Goal: Feedback & Contribution: Submit feedback/report problem

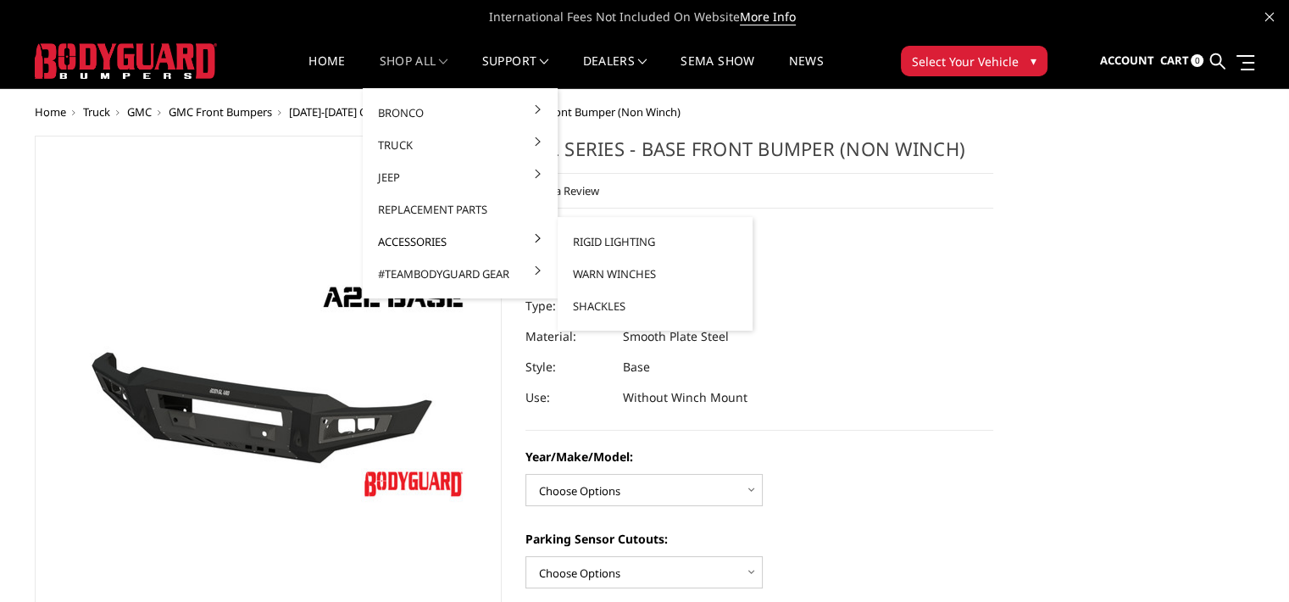
click at [407, 233] on link "Accessories" at bounding box center [460, 241] width 181 height 32
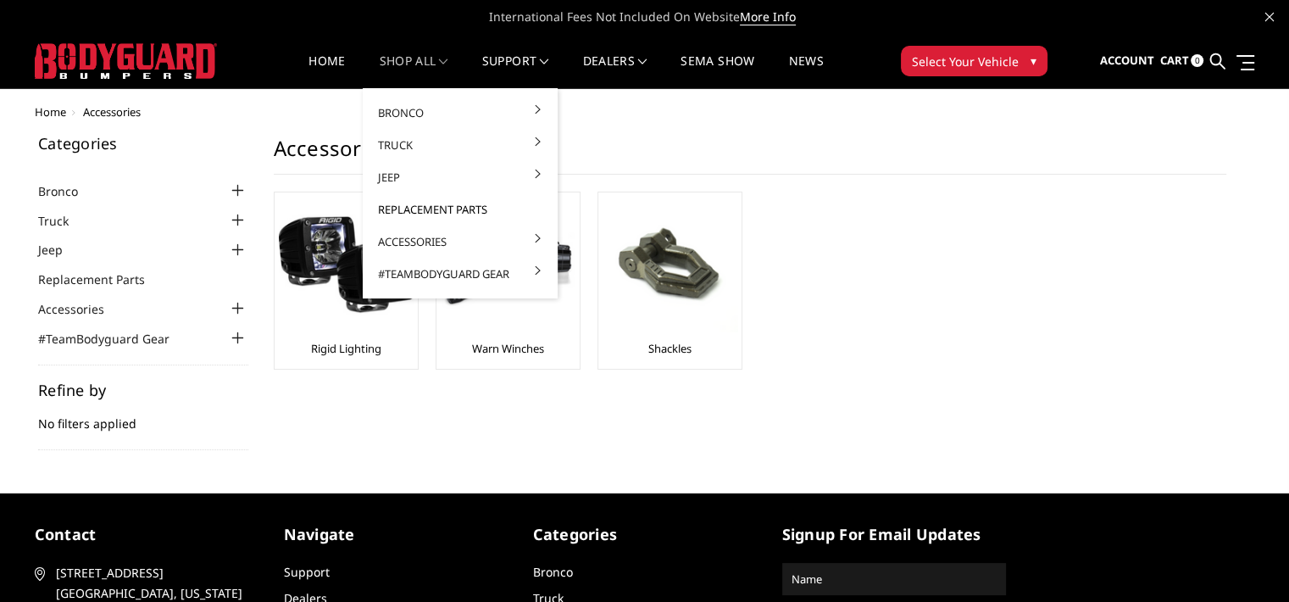
click at [431, 208] on link "Replacement Parts" at bounding box center [460, 209] width 181 height 32
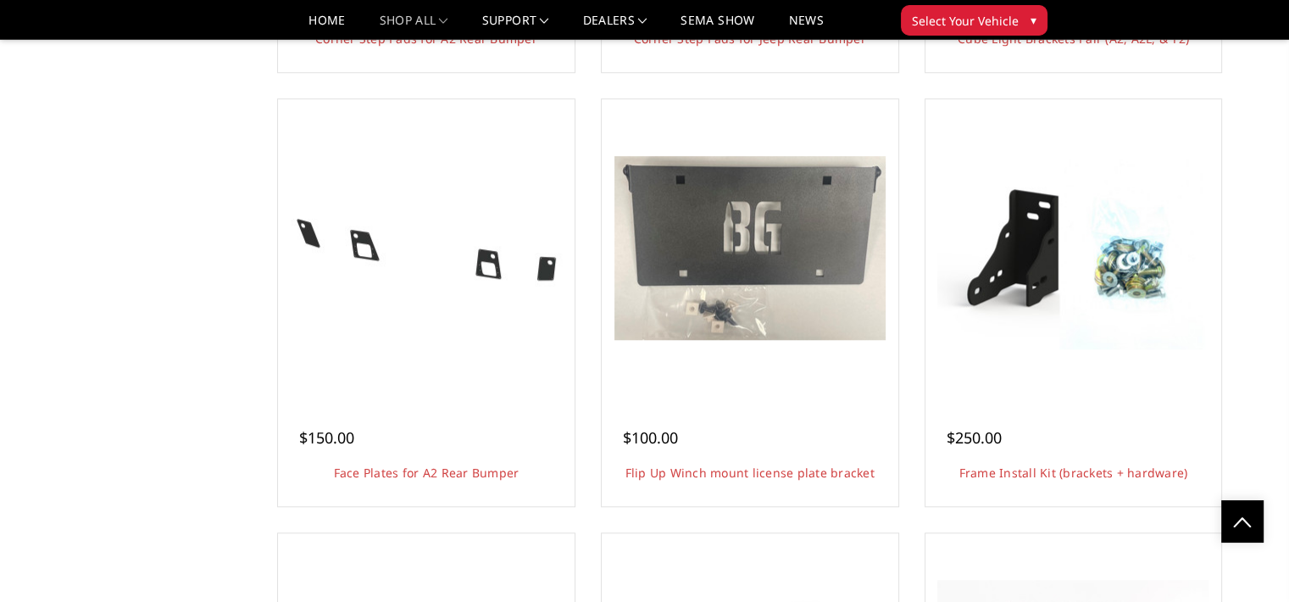
scroll to position [1422, 0]
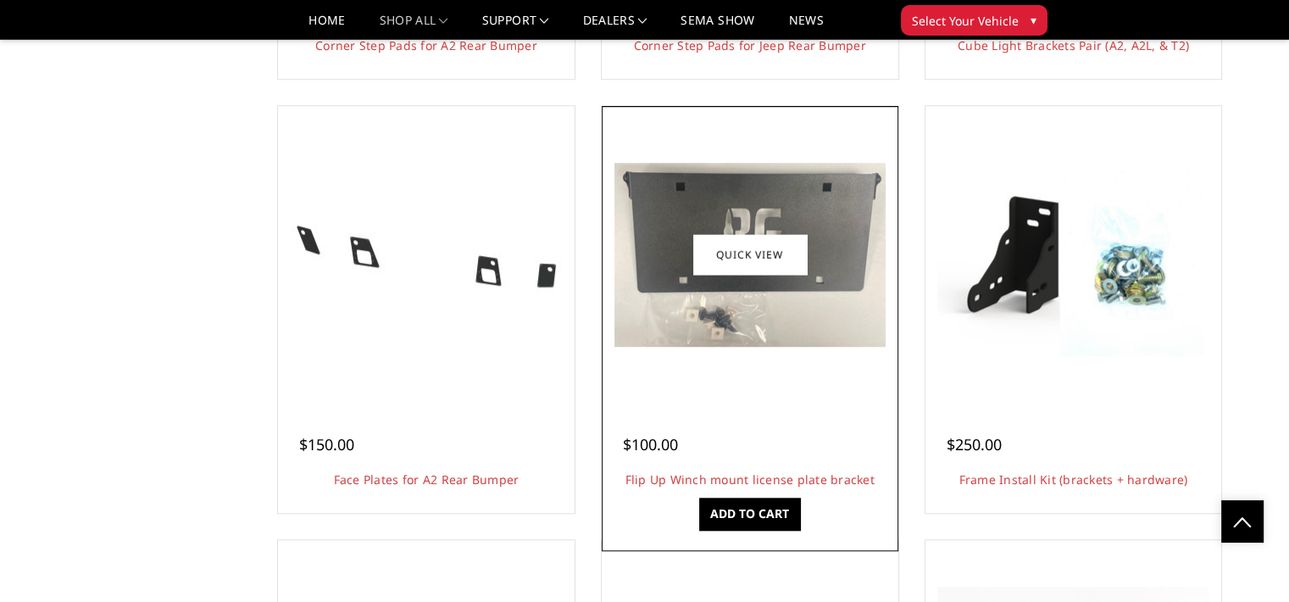
click at [735, 418] on div at bounding box center [750, 424] width 254 height 18
click at [681, 480] on link "Flip Up Winch mount license plate bracket" at bounding box center [750, 479] width 249 height 16
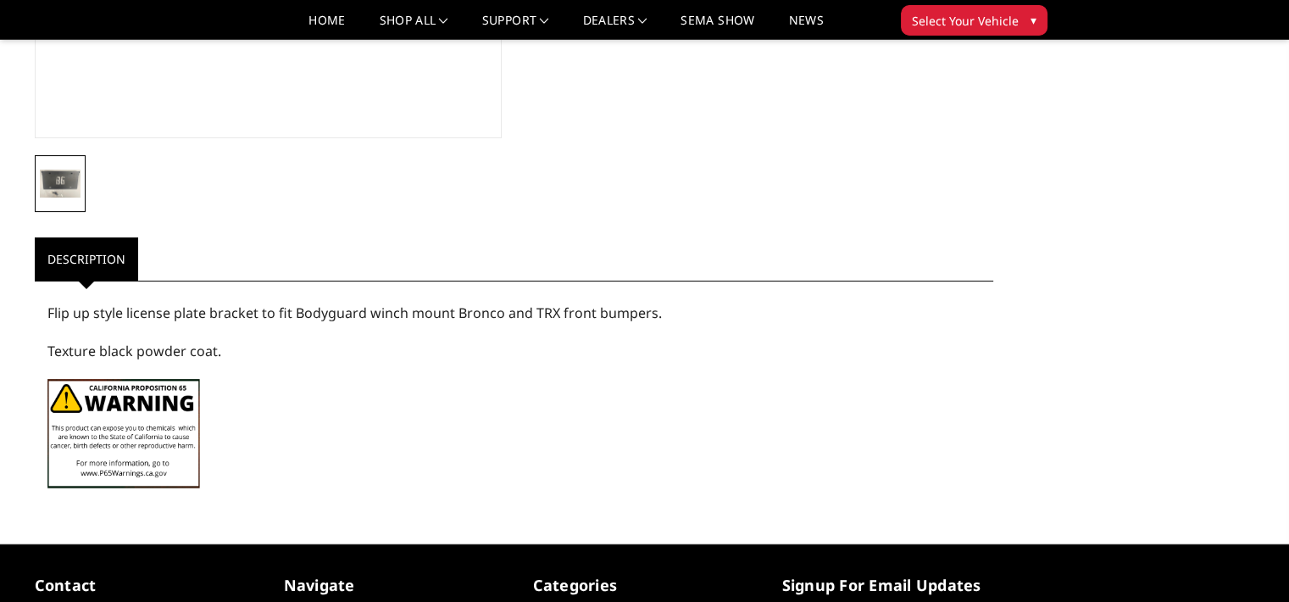
scroll to position [458, 0]
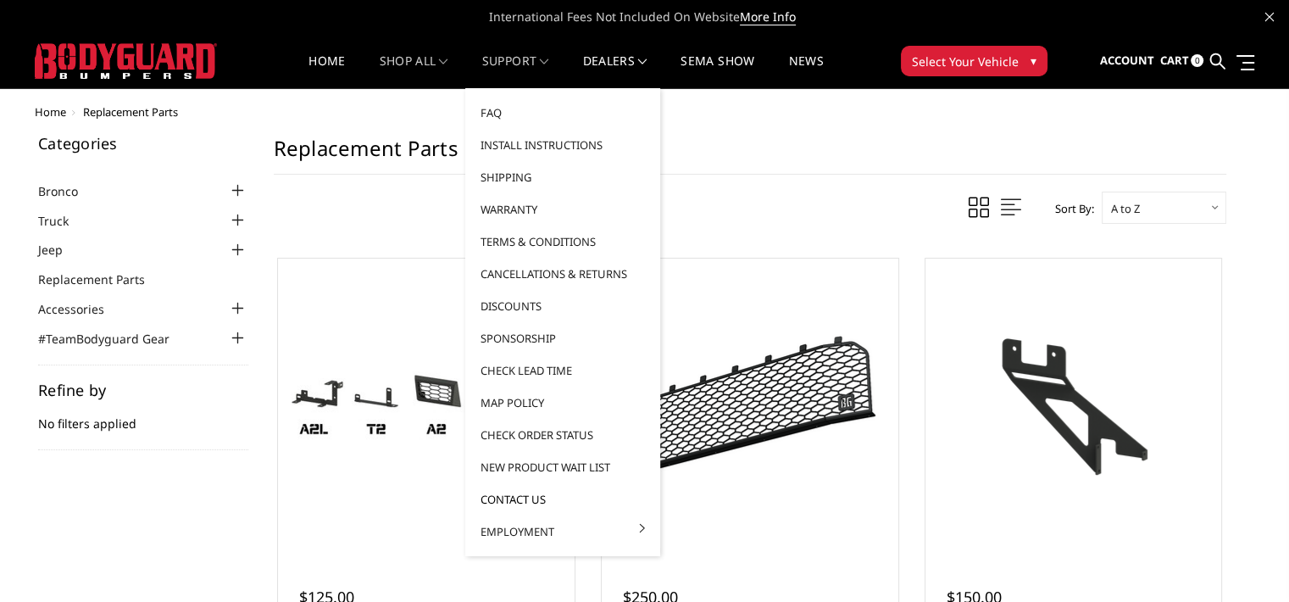
click at [498, 501] on link "Contact Us" at bounding box center [562, 499] width 181 height 32
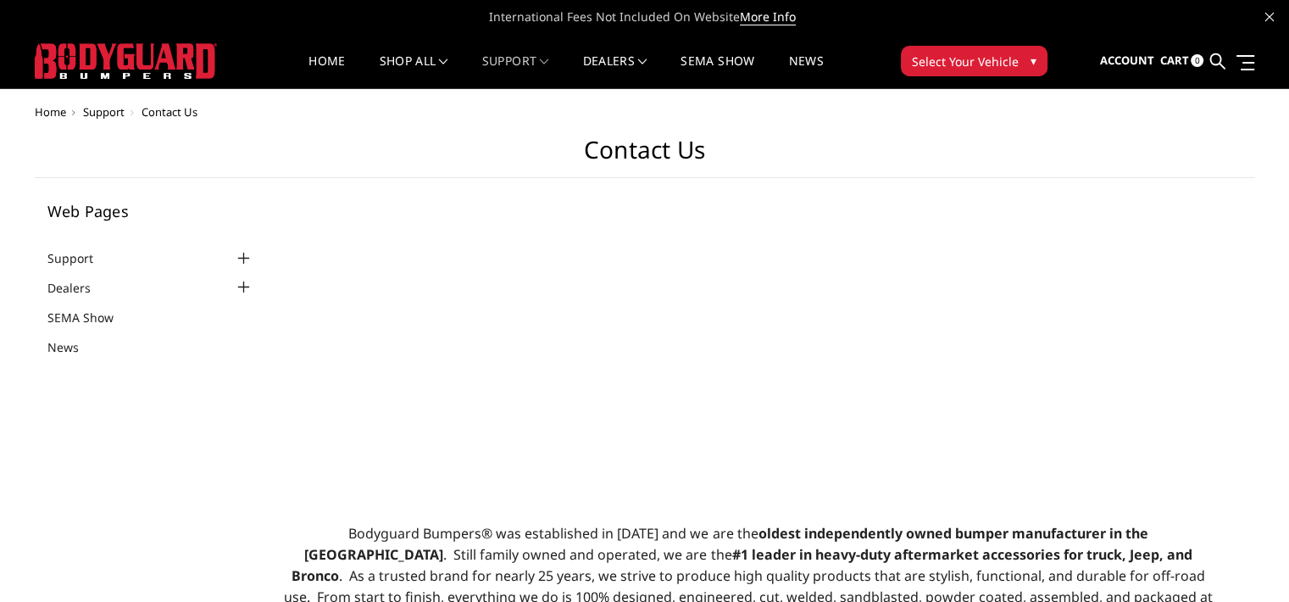
select select "US"
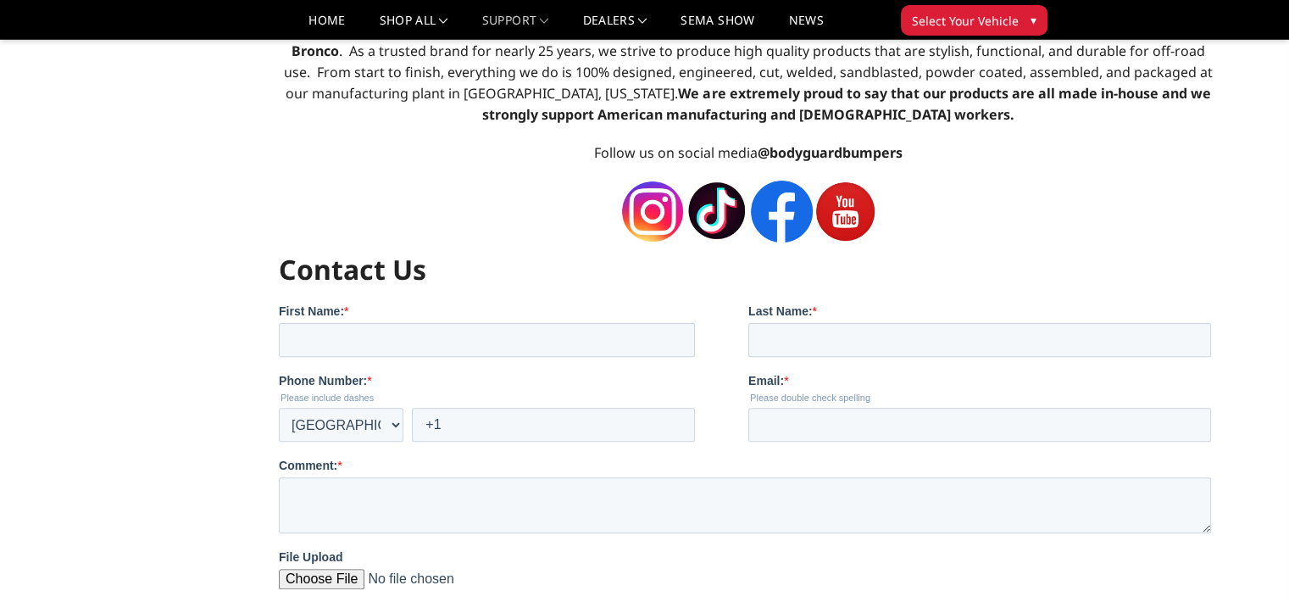
scroll to position [564, 0]
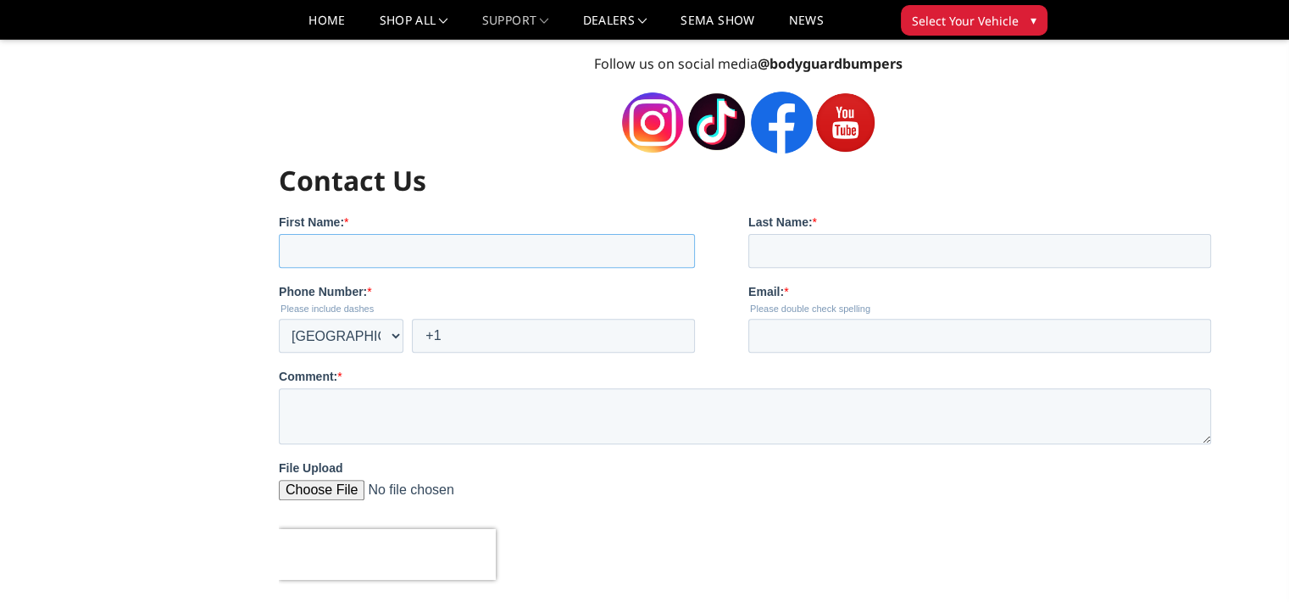
click at [485, 260] on input "First Name: *" at bounding box center [487, 250] width 416 height 34
type input "jeremy"
type input "boyett"
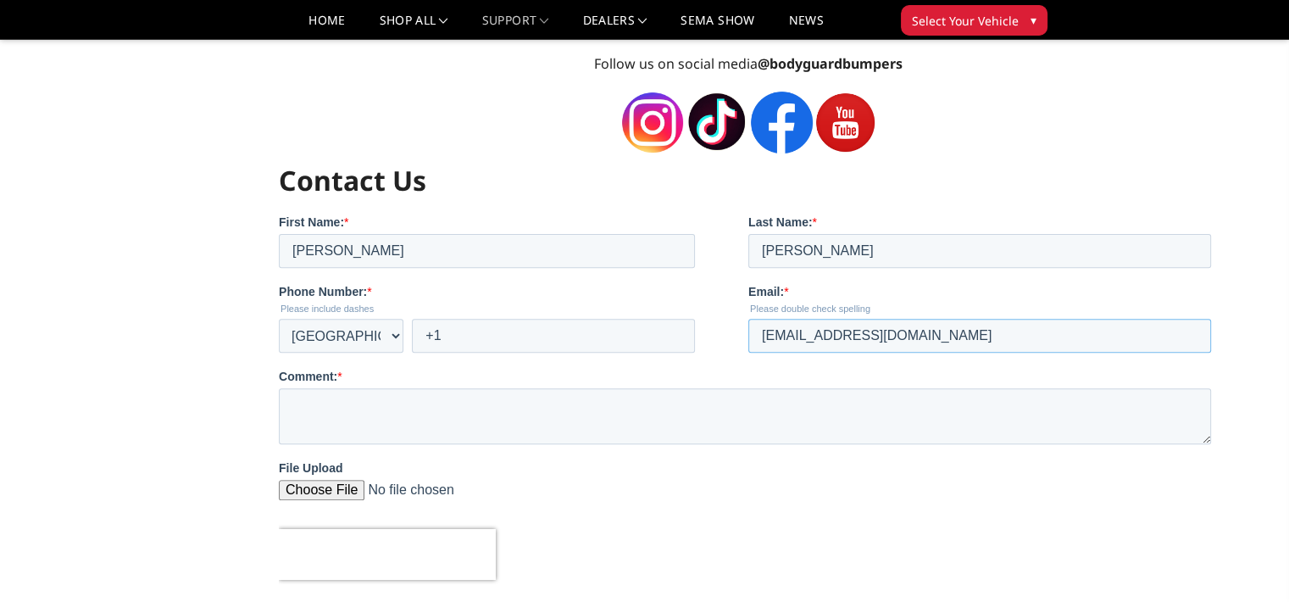
click at [926, 346] on input "jboyett@rci-es.com" at bounding box center [979, 335] width 463 height 34
type input "j"
type input "dirty_max19@yahoo.com"
click at [536, 337] on input "+1" at bounding box center [553, 335] width 283 height 34
type input "+1 3524922967"
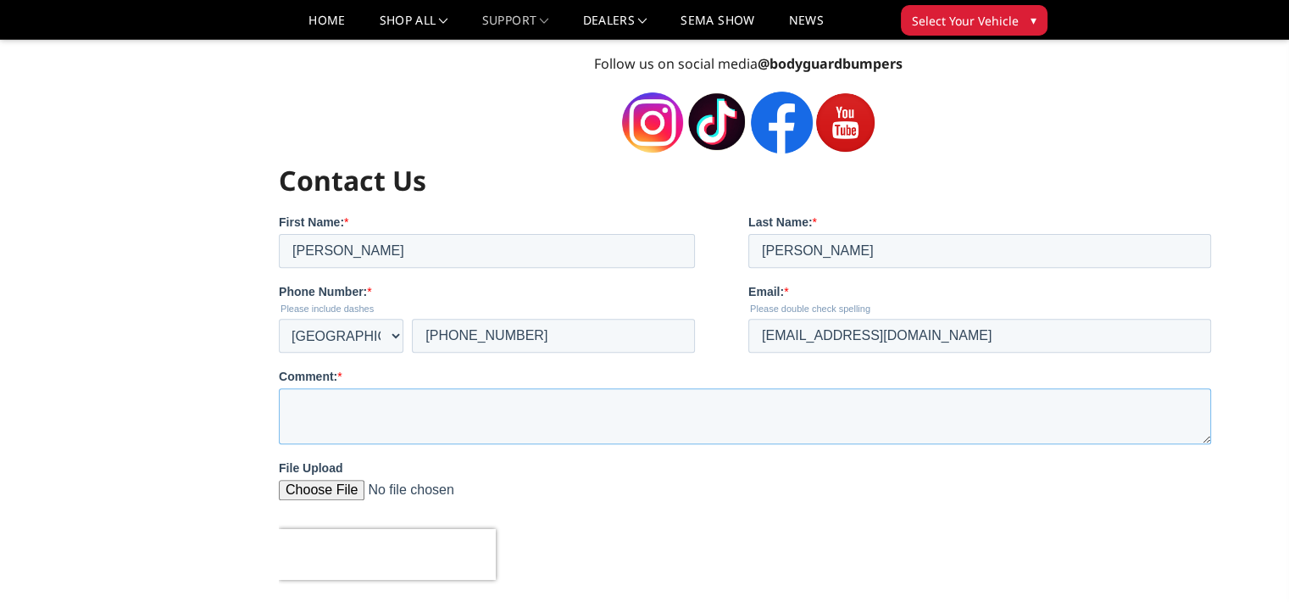
click at [425, 403] on textarea "Comment: *" at bounding box center [745, 415] width 932 height 56
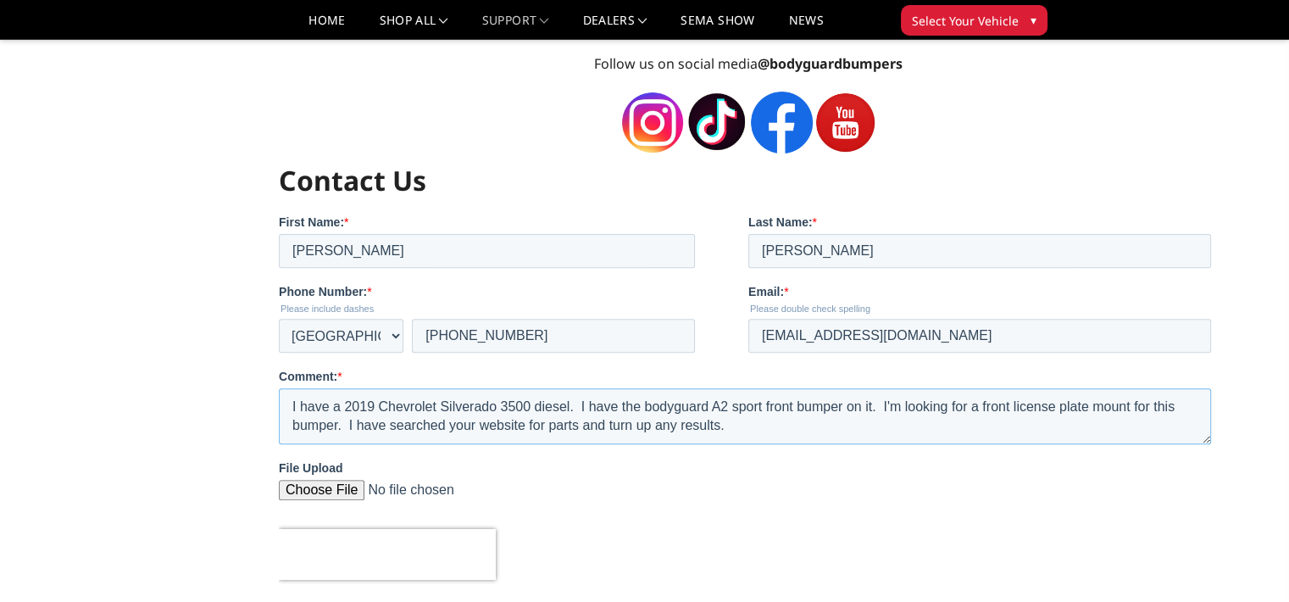
click at [726, 426] on textarea "I have a 2019 Chevrolet Silverado 3500 diesel. I have the bodyguard A2 sport fr…" at bounding box center [745, 415] width 932 height 56
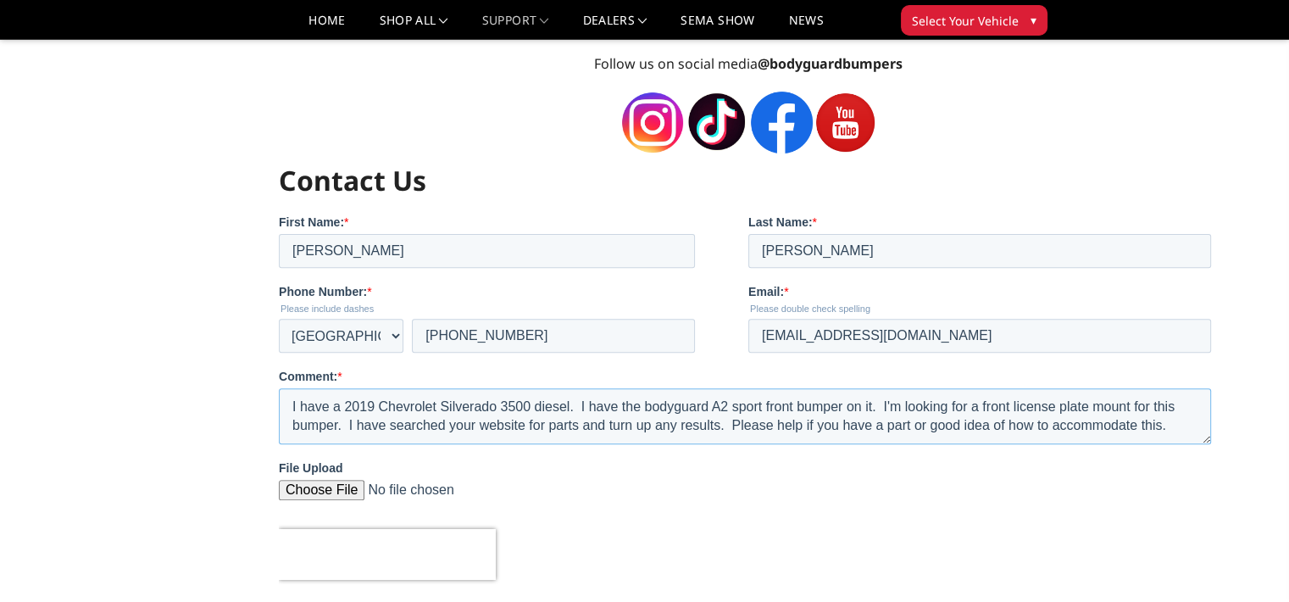
click at [1166, 425] on textarea "I have a 2019 Chevrolet Silverado 3500 diesel. I have the bodyguard A2 sport fr…" at bounding box center [745, 415] width 932 height 56
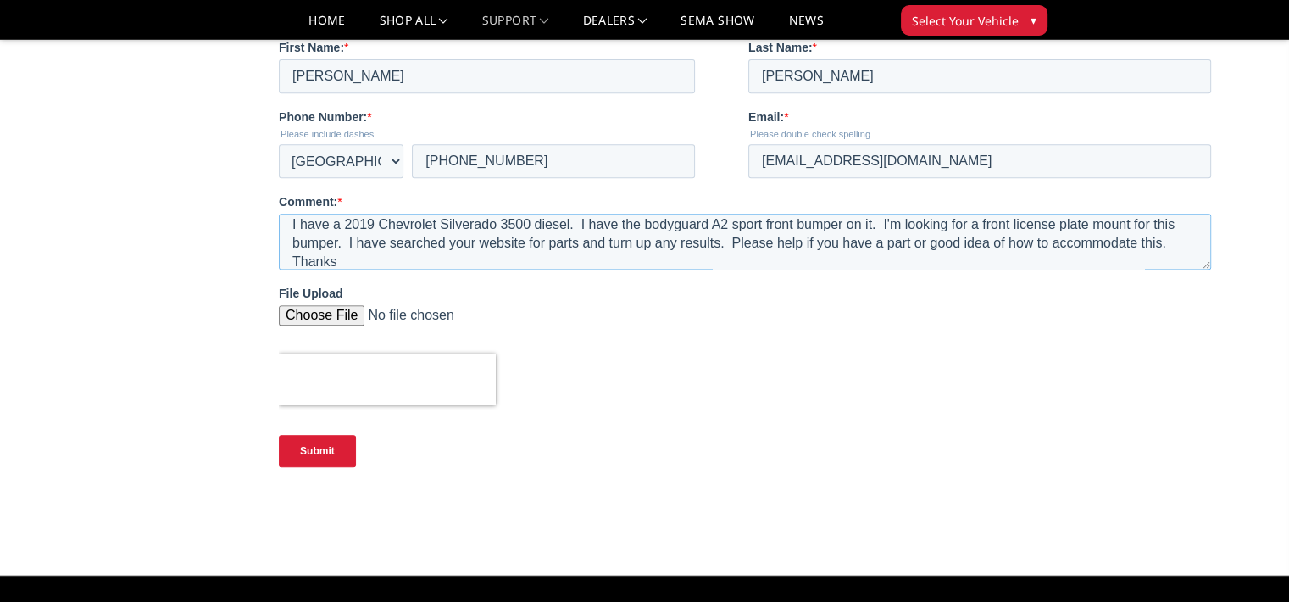
scroll to position [753, 0]
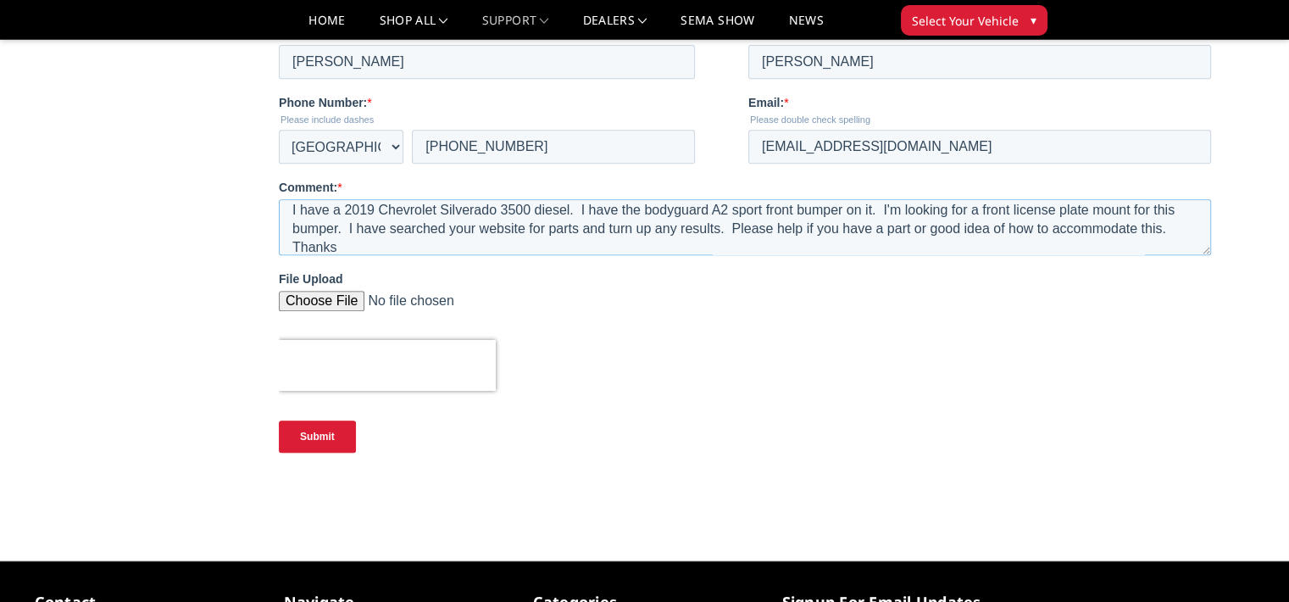
type textarea "I have a 2019 Chevrolet Silverado 3500 diesel. I have the bodyguard A2 sport fr…"
click at [306, 435] on input "Submit" at bounding box center [317, 436] width 77 height 32
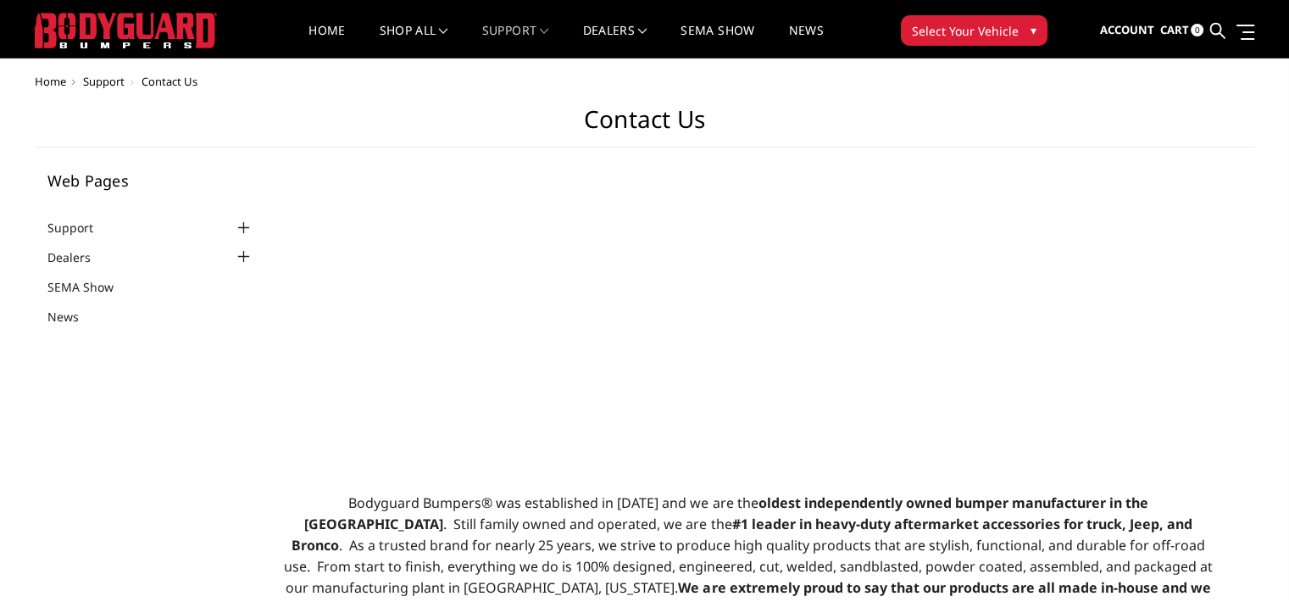
scroll to position [0, 0]
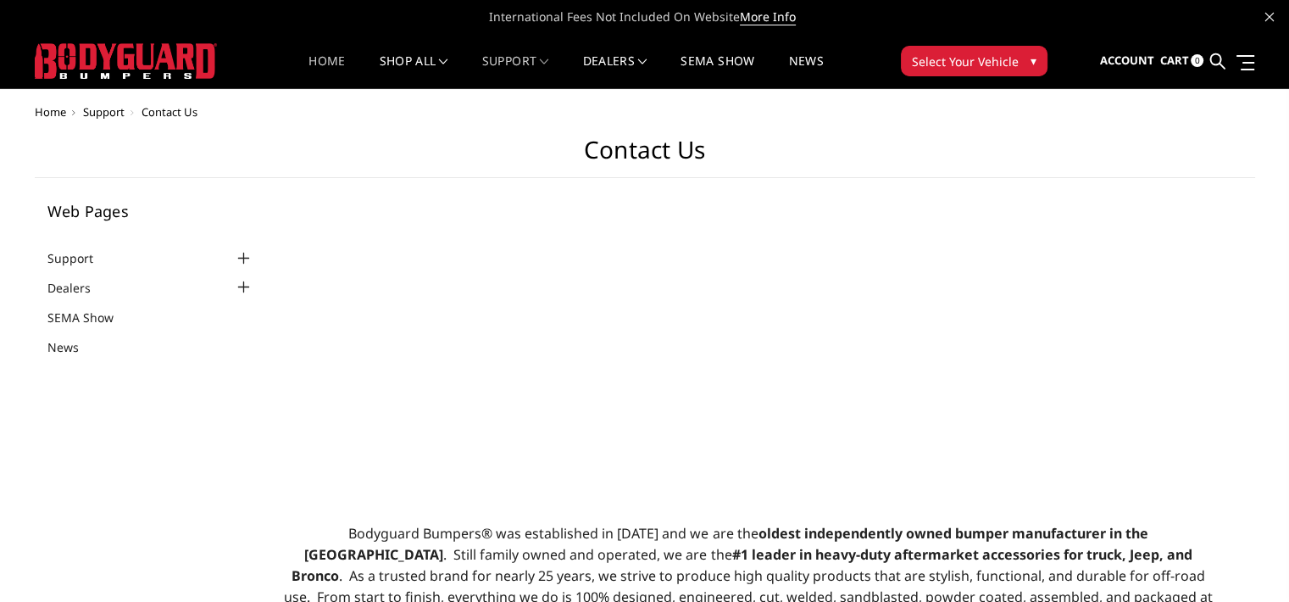
click at [339, 63] on link "Home" at bounding box center [327, 71] width 36 height 33
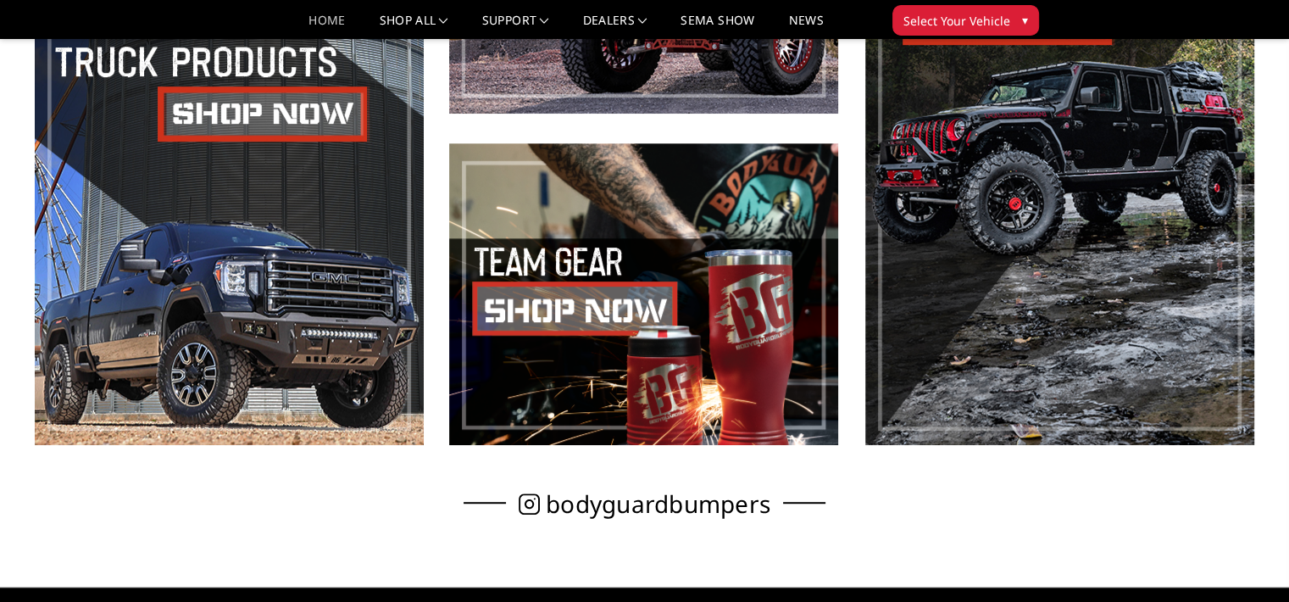
scroll to position [892, 0]
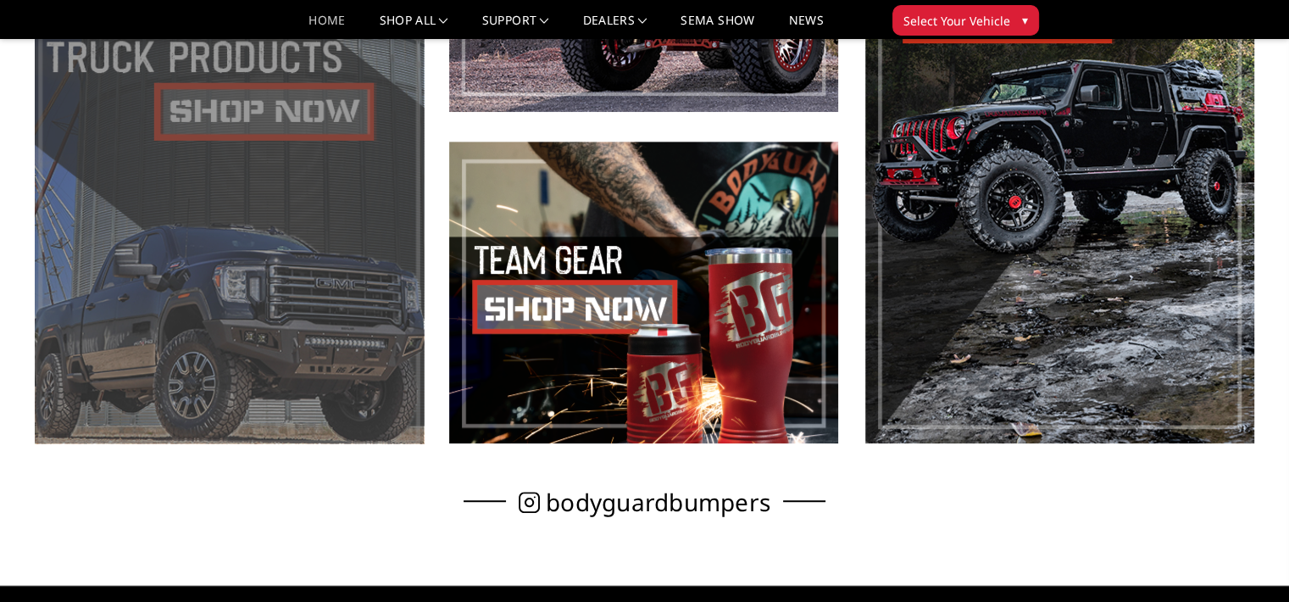
click at [371, 280] on span at bounding box center [229, 126] width 389 height 633
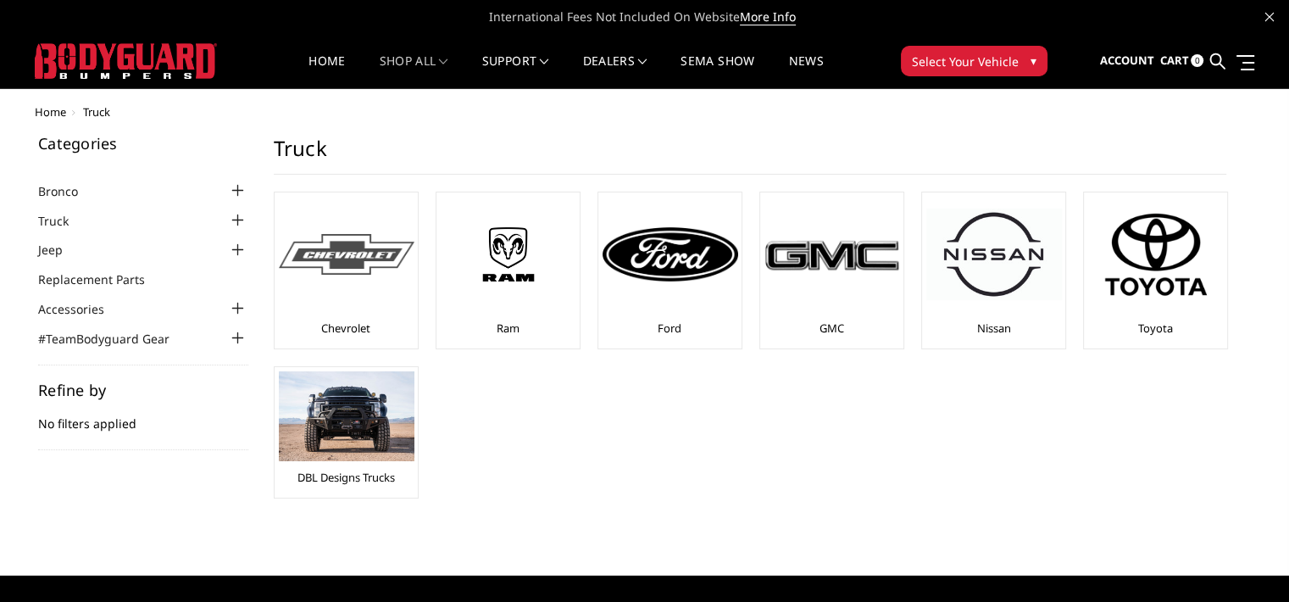
click at [374, 242] on img at bounding box center [347, 255] width 136 height 42
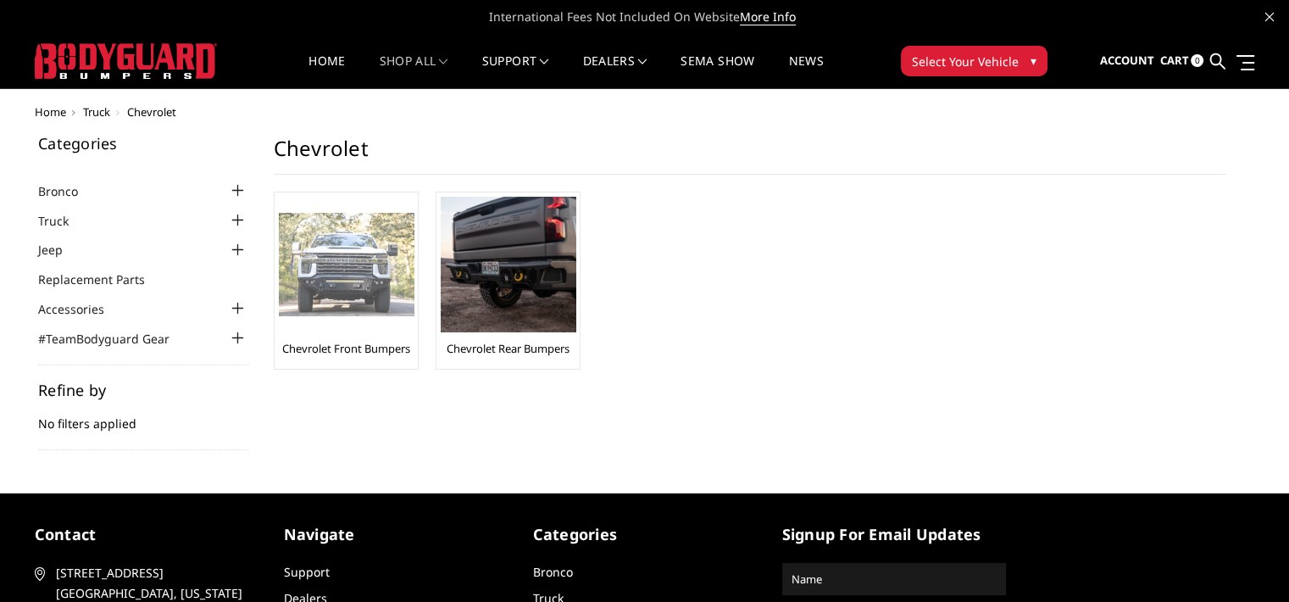
click at [364, 341] on link "Chevrolet Front Bumpers" at bounding box center [346, 348] width 128 height 15
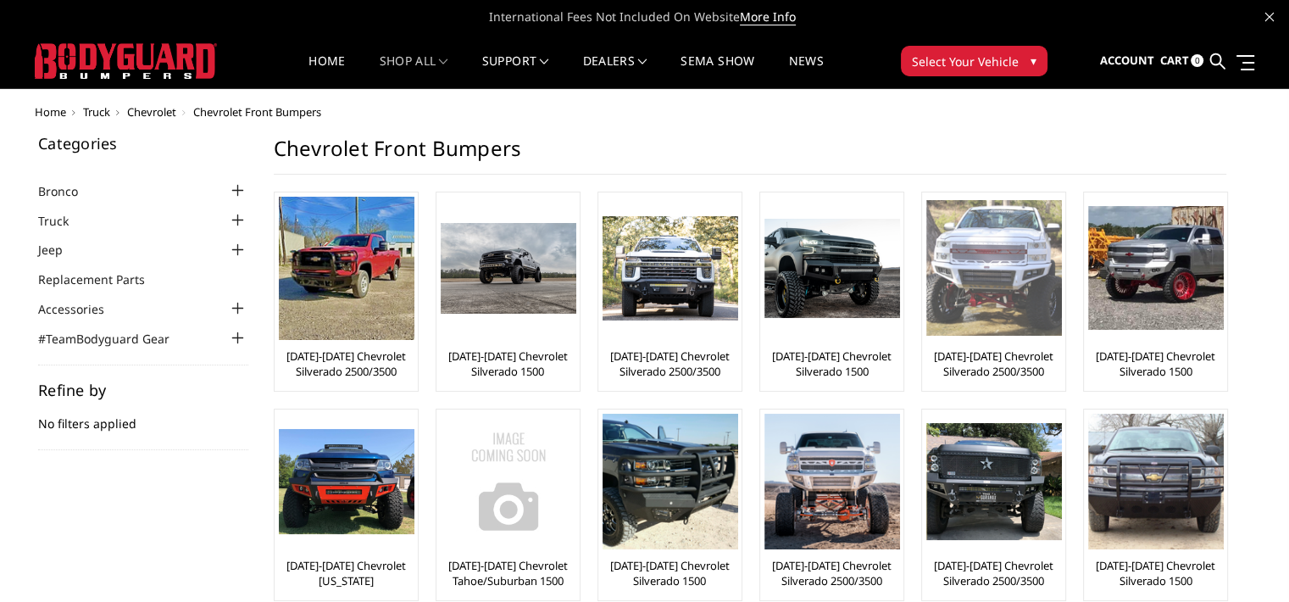
click at [982, 316] on img at bounding box center [994, 268] width 136 height 136
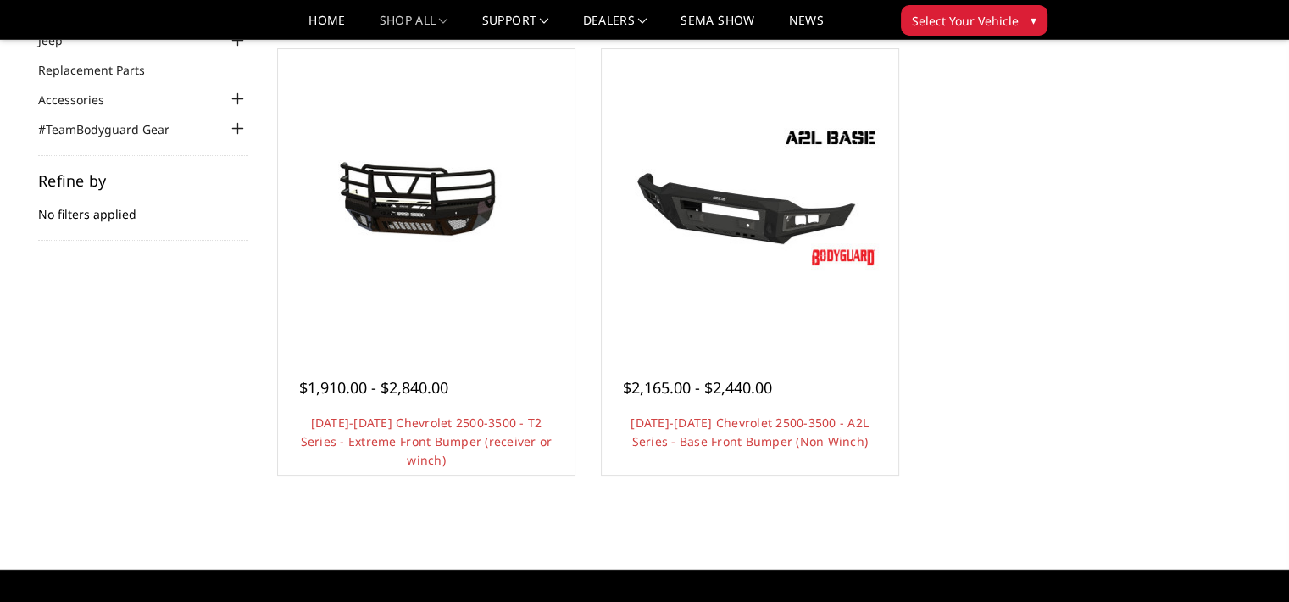
scroll to position [151, 0]
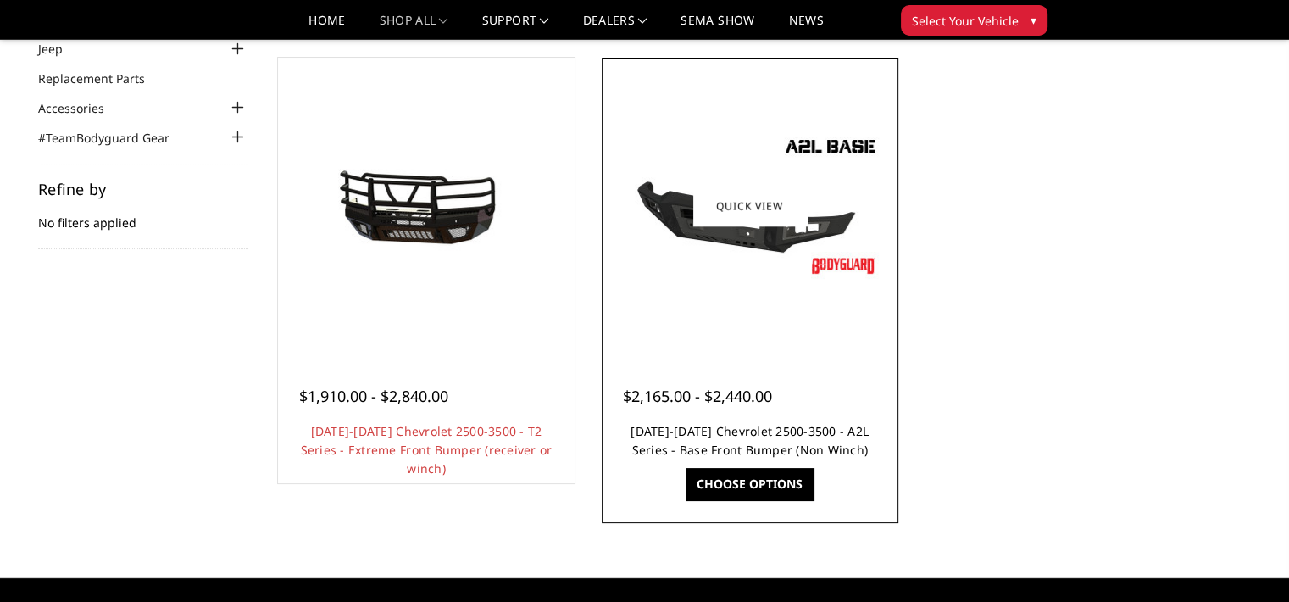
click at [815, 431] on link "[DATE]-[DATE] Chevrolet 2500-3500 - A2L Series - Base Front Bumper (Non Winch)" at bounding box center [750, 440] width 238 height 35
